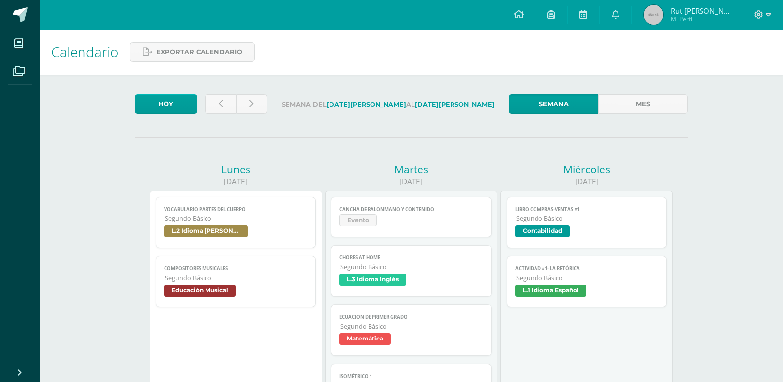
click at [207, 228] on span "L.2 Idioma [PERSON_NAME]" at bounding box center [206, 231] width 84 height 12
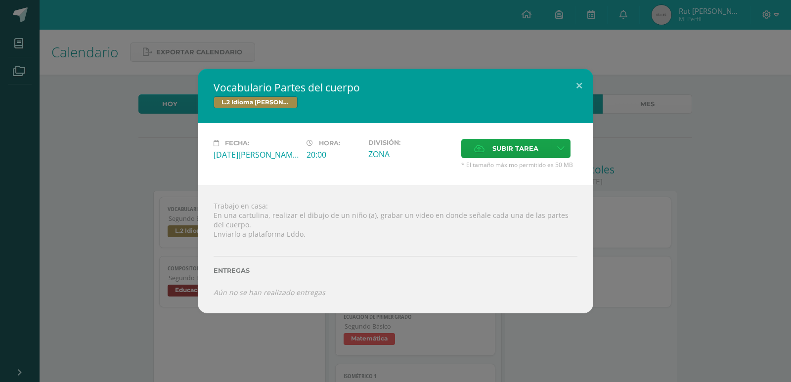
click at [131, 236] on div "Vocabulario Partes del cuerpo L.2 Idioma [PERSON_NAME] Fecha: [DATE][PERSON_NAM…" at bounding box center [395, 191] width 783 height 244
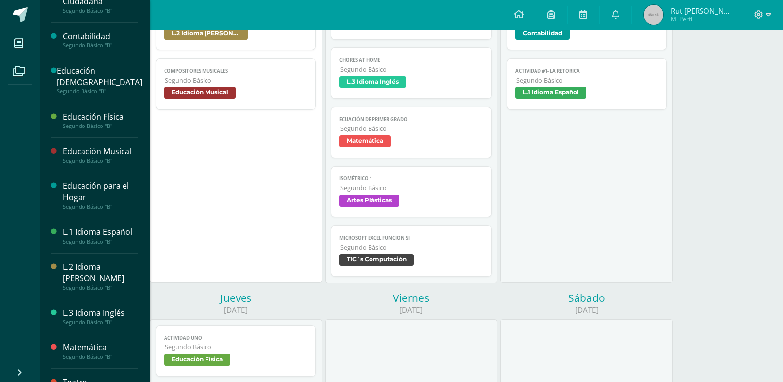
scroll to position [195, 0]
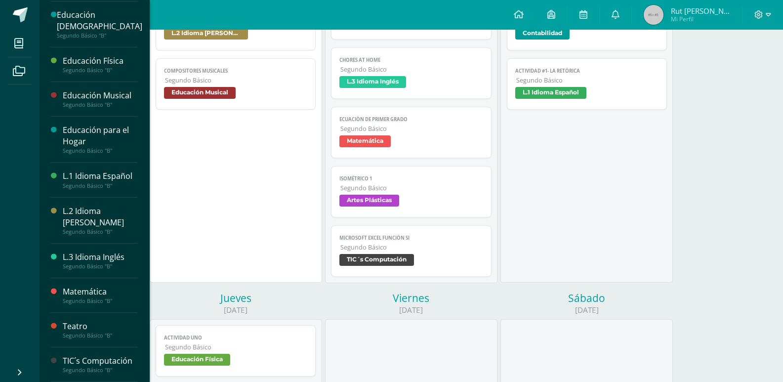
click at [86, 220] on div "L.2 Idioma [PERSON_NAME]" at bounding box center [100, 217] width 75 height 23
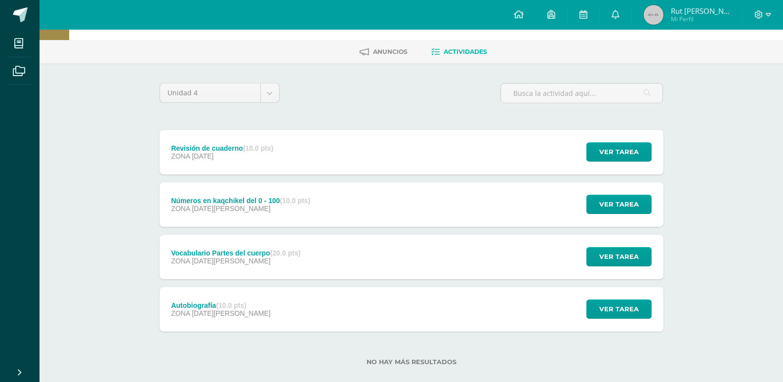
scroll to position [49, 0]
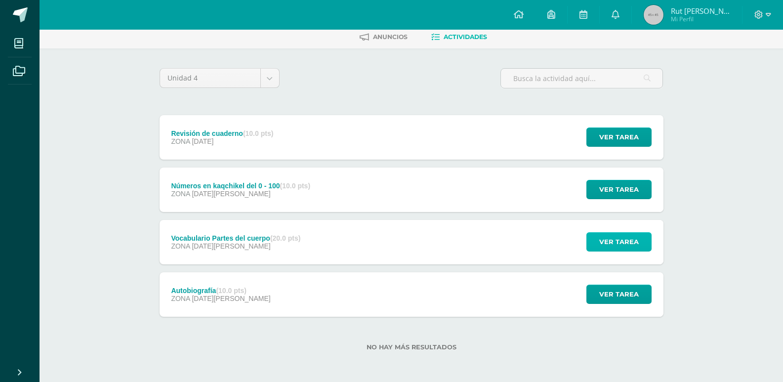
click at [602, 240] on span "Ver tarea" at bounding box center [620, 242] width 40 height 18
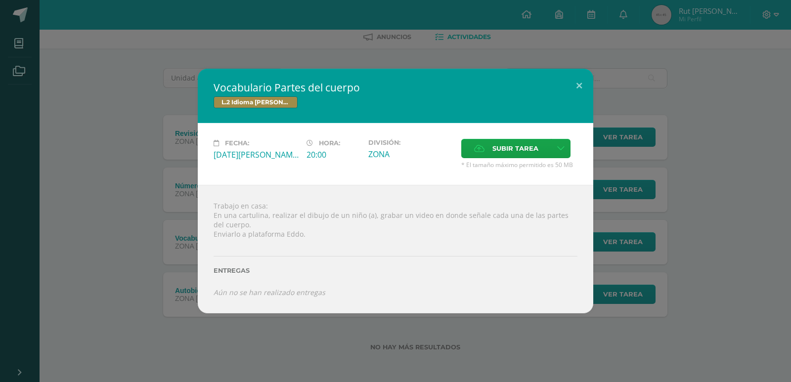
click at [753, 200] on div "Vocabulario Partes del cuerpo L.2 Idioma [PERSON_NAME] Fecha: [DATE][PERSON_NAM…" at bounding box center [395, 191] width 783 height 244
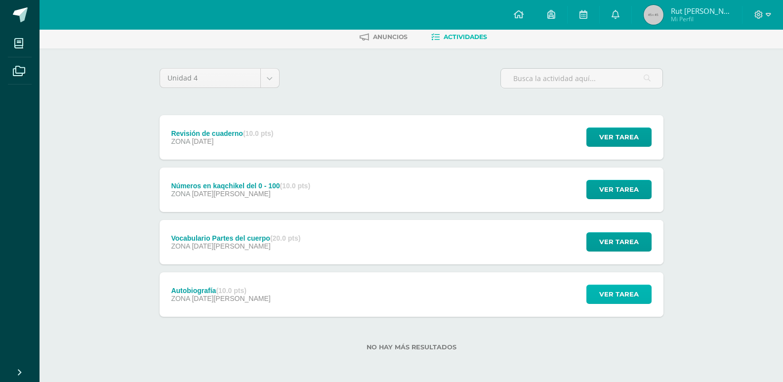
click at [632, 294] on span "Ver tarea" at bounding box center [620, 294] width 40 height 18
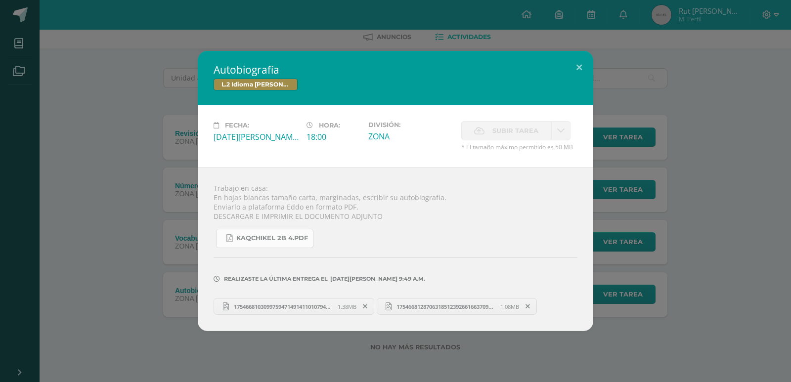
click at [273, 241] on span "KAQCHIKEL 2B 4.pdf" at bounding box center [272, 238] width 72 height 8
click at [575, 66] on button at bounding box center [579, 68] width 28 height 34
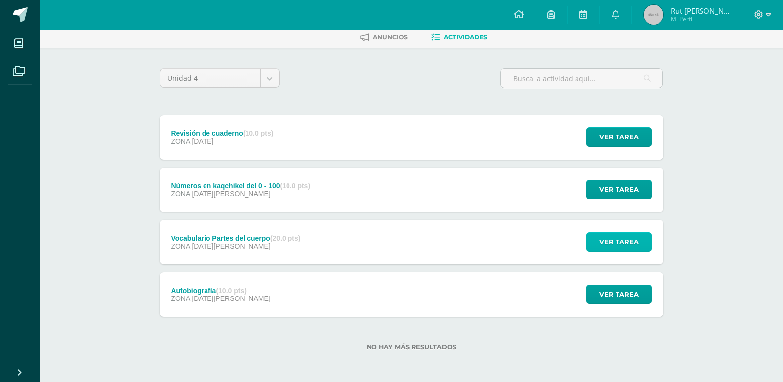
click at [615, 244] on span "Ver tarea" at bounding box center [620, 242] width 40 height 18
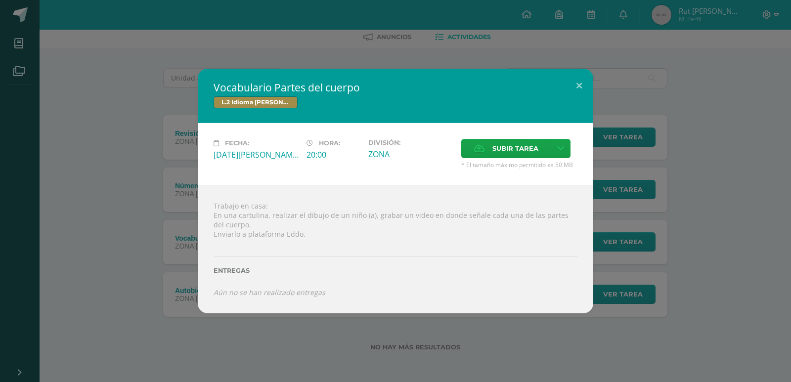
click at [685, 240] on div "Vocabulario Partes del cuerpo L.2 Idioma [PERSON_NAME] Fecha: [DATE][PERSON_NAM…" at bounding box center [395, 191] width 783 height 244
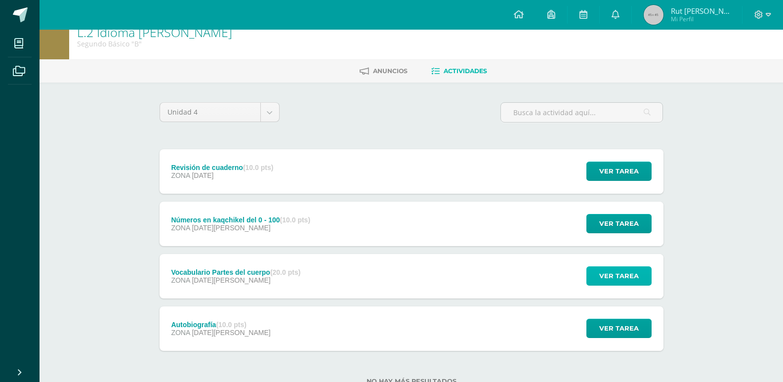
scroll to position [0, 0]
